Goal: Browse casually: Explore the website without a specific task or goal

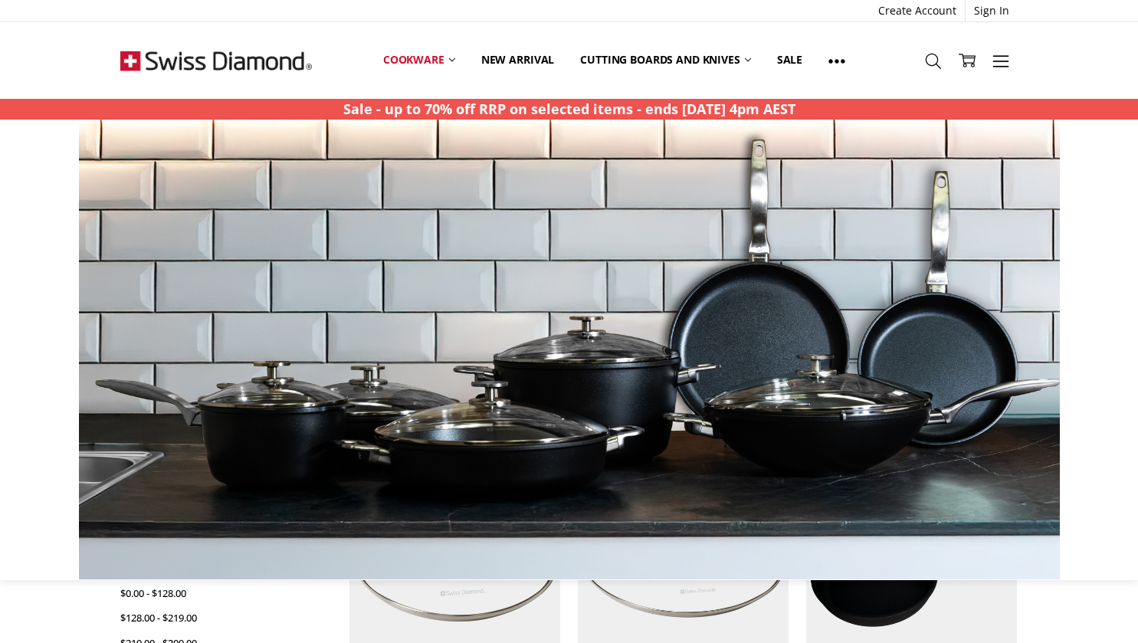
scroll to position [665, 0]
click at [1079, 629] on div "主页 Cookware Shop By Collection CXD Show Filters Filter Browse by Categories Coo…" at bounding box center [569, 646] width 1138 height 1424
click at [1061, 548] on div at bounding box center [569, 350] width 1122 height 460
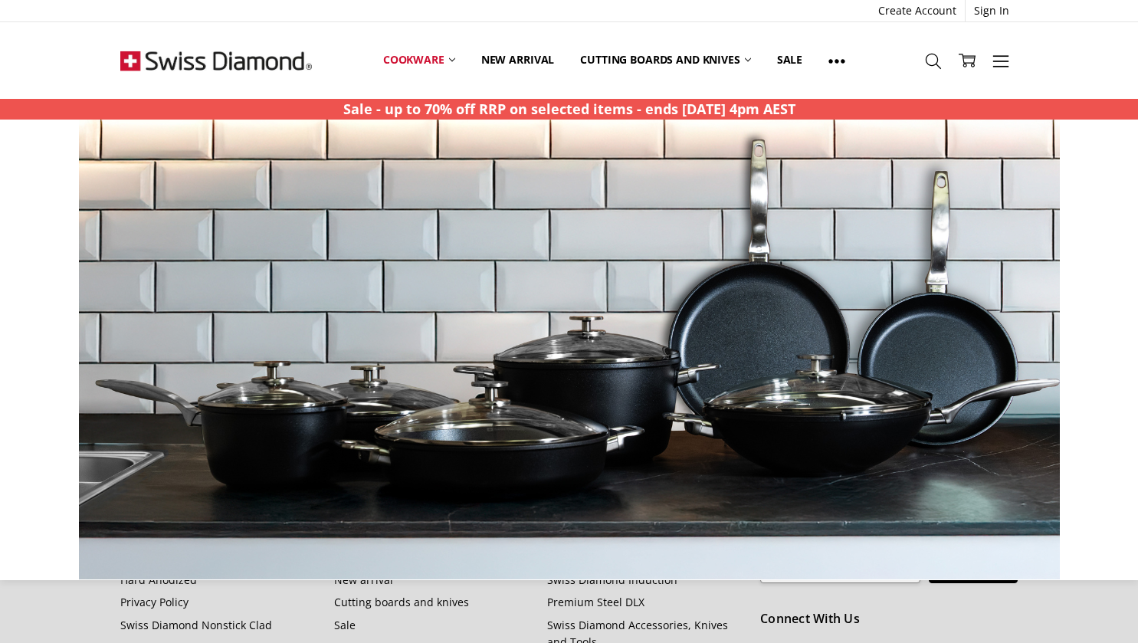
scroll to position [1637, 0]
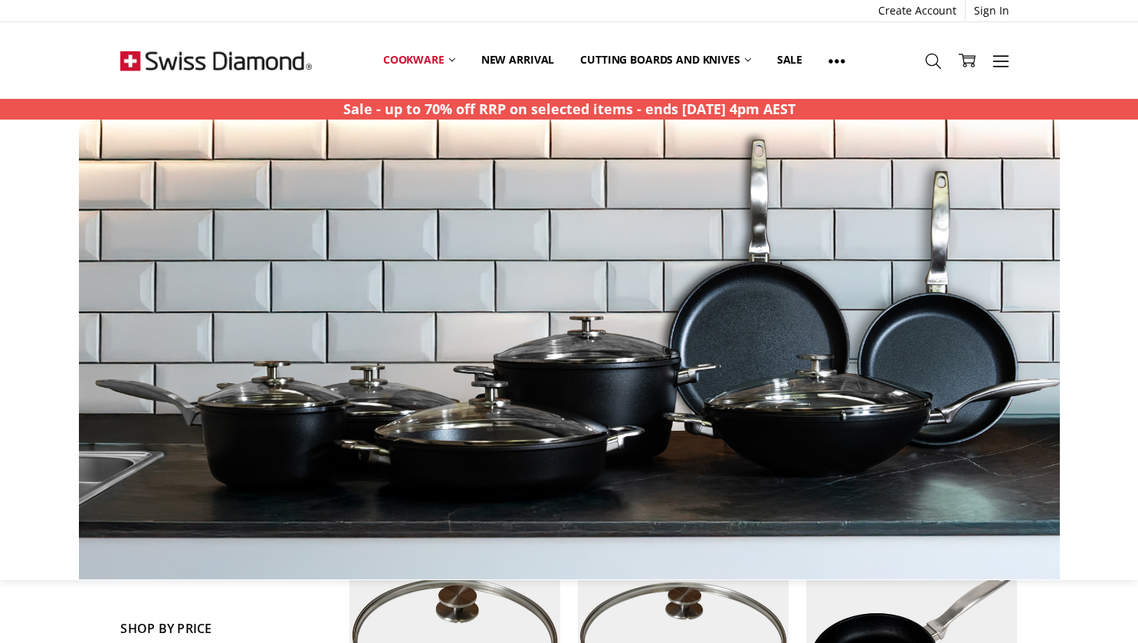
scroll to position [586, 0]
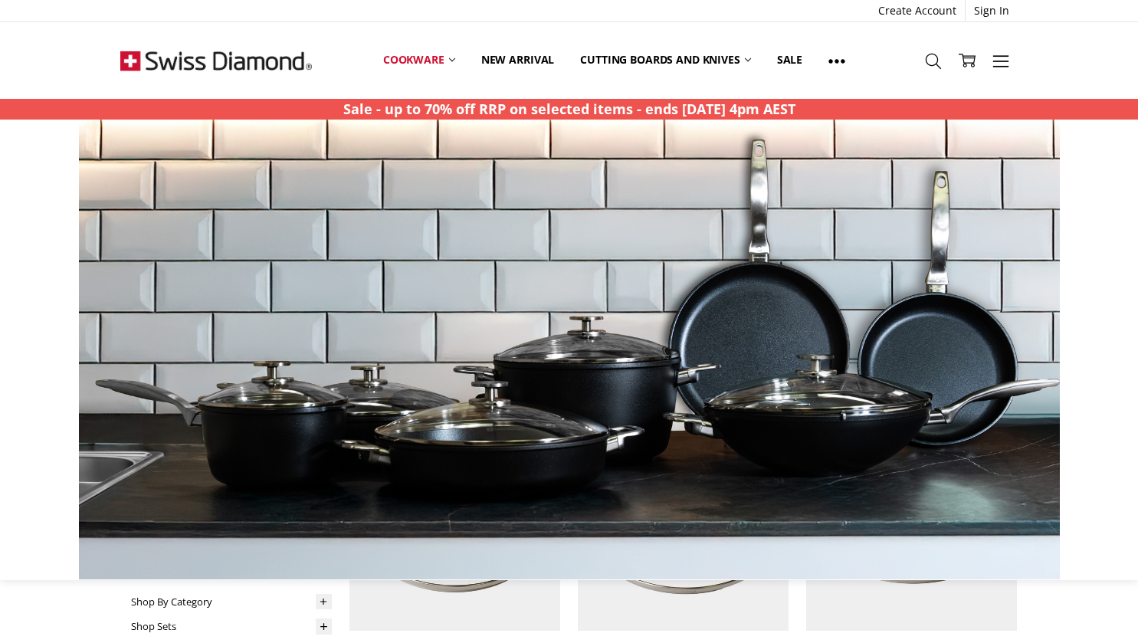
scroll to position [424, 0]
